Goal: Find specific page/section: Find specific page/section

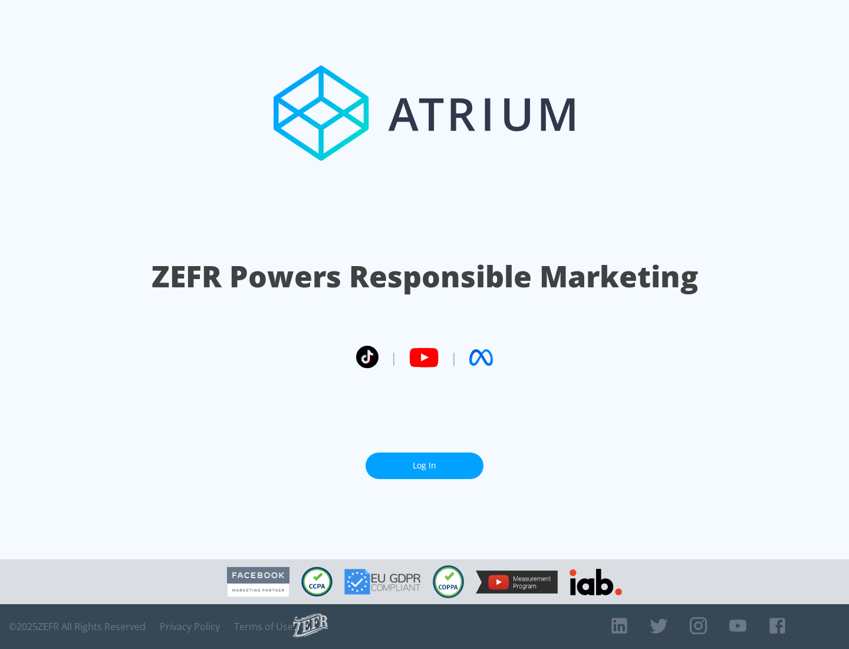
click at [425, 465] on link "Log In" at bounding box center [425, 465] width 118 height 27
